Goal: Transaction & Acquisition: Purchase product/service

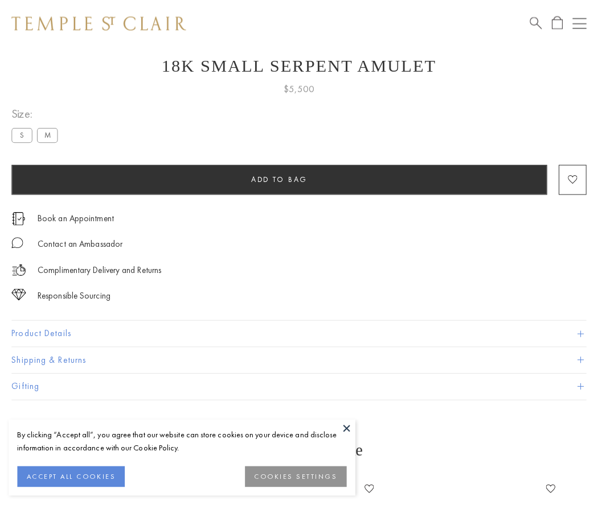
scroll to position [46, 0]
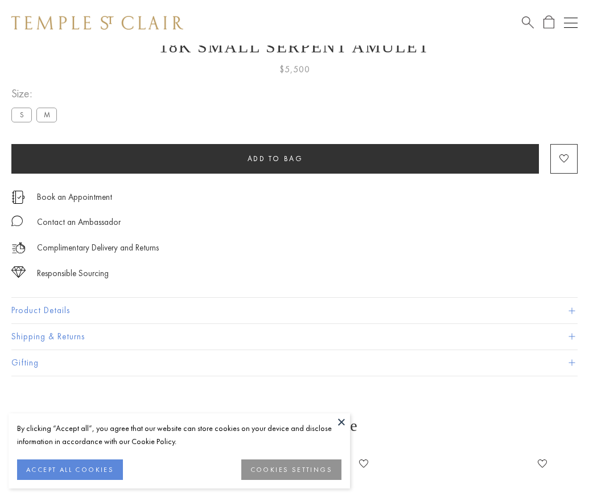
click at [275, 158] on span "Add to bag" at bounding box center [276, 159] width 56 height 10
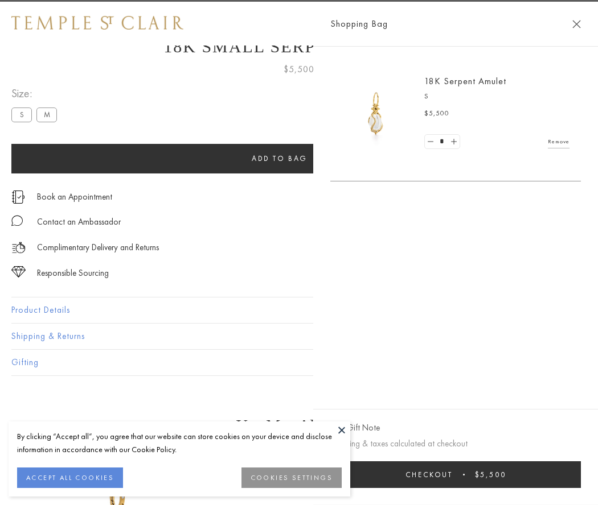
click at [558, 475] on button "Checkout $5,500" at bounding box center [455, 475] width 250 height 27
